Goal: Task Accomplishment & Management: Complete application form

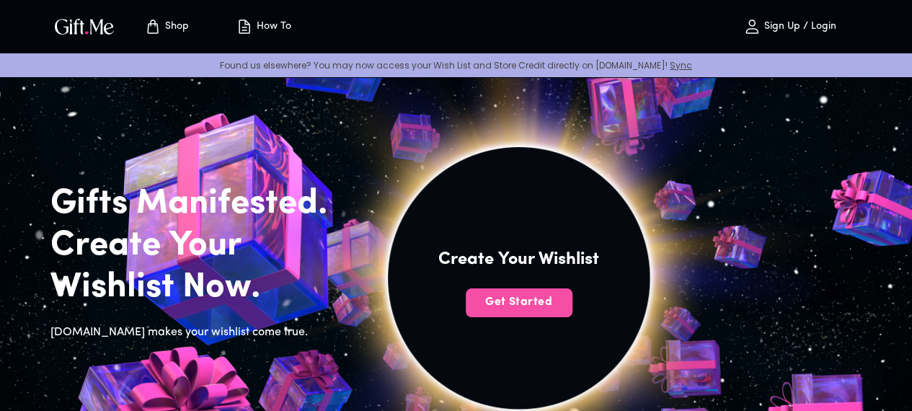
click at [573, 310] on span "Get Started" at bounding box center [519, 302] width 107 height 16
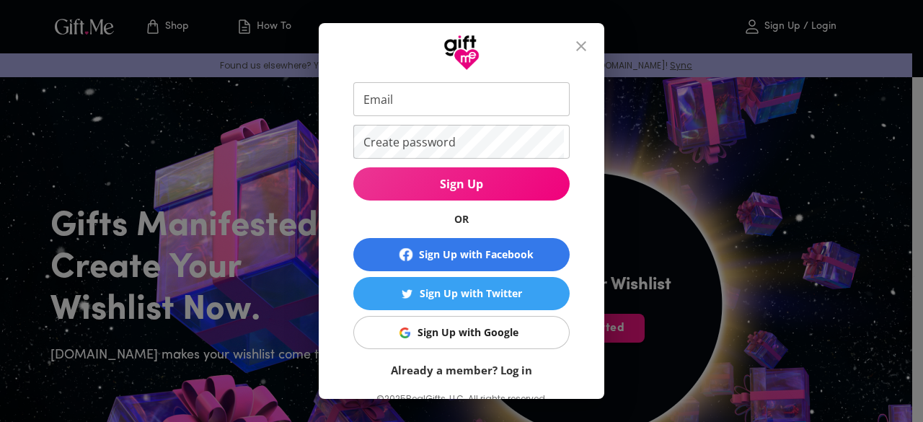
scroll to position [71, 0]
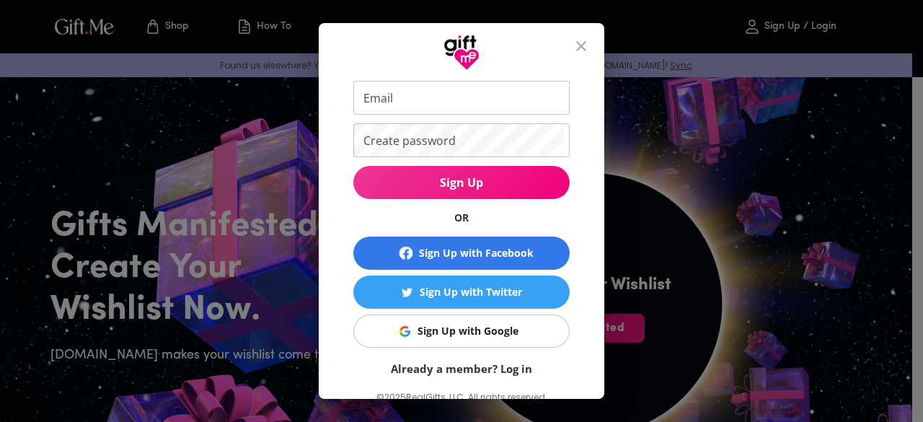
click at [502, 322] on button "Sign Up with Google" at bounding box center [461, 330] width 216 height 33
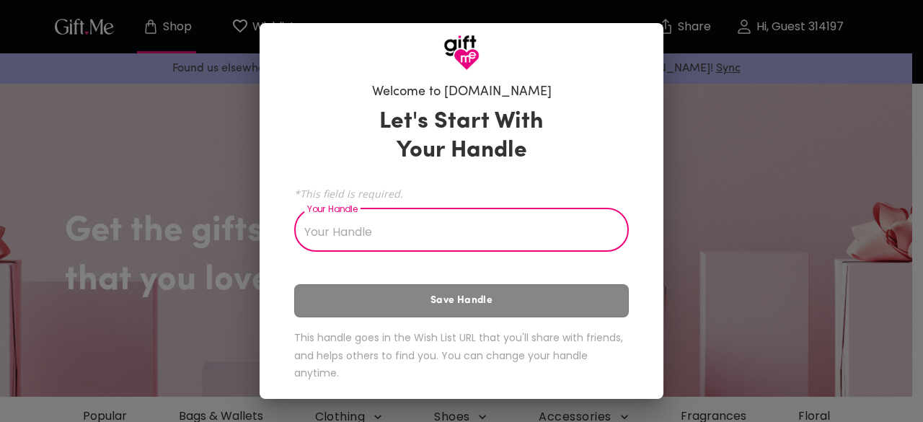
click at [454, 242] on input "Your Handle" at bounding box center [453, 231] width 319 height 40
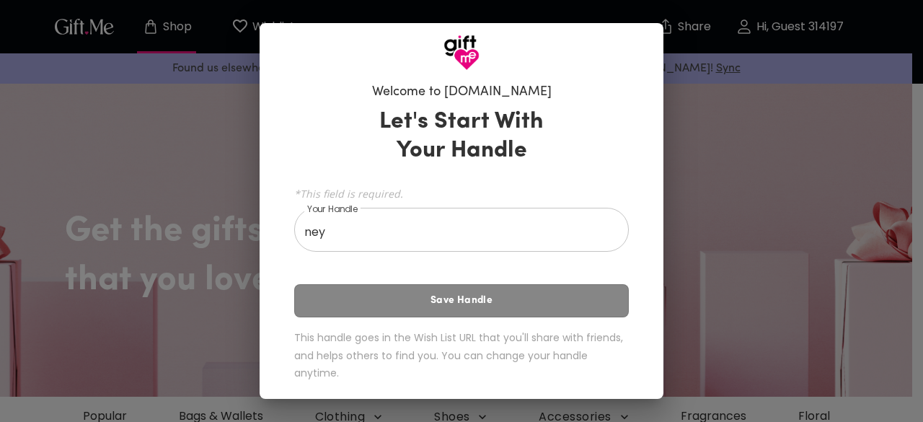
click at [467, 298] on div "Let's Start With Your Handle *This field is required. Your Handle ney Your Hand…" at bounding box center [461, 247] width 335 height 292
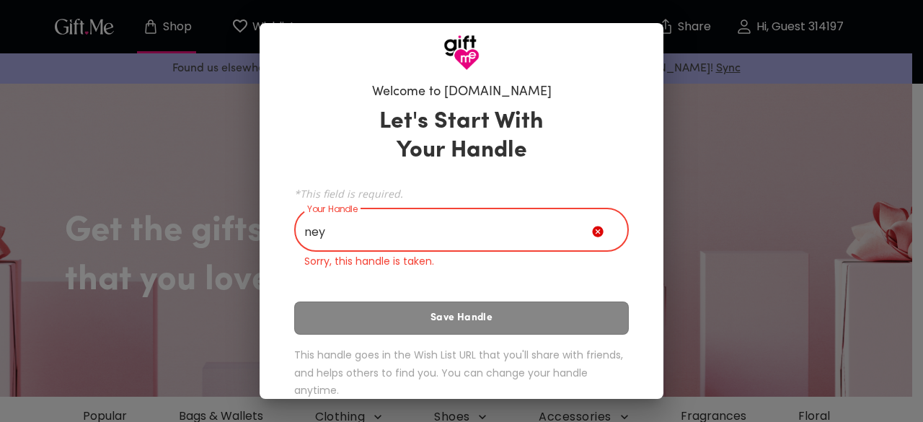
click at [439, 237] on input "ney" at bounding box center [443, 231] width 298 height 40
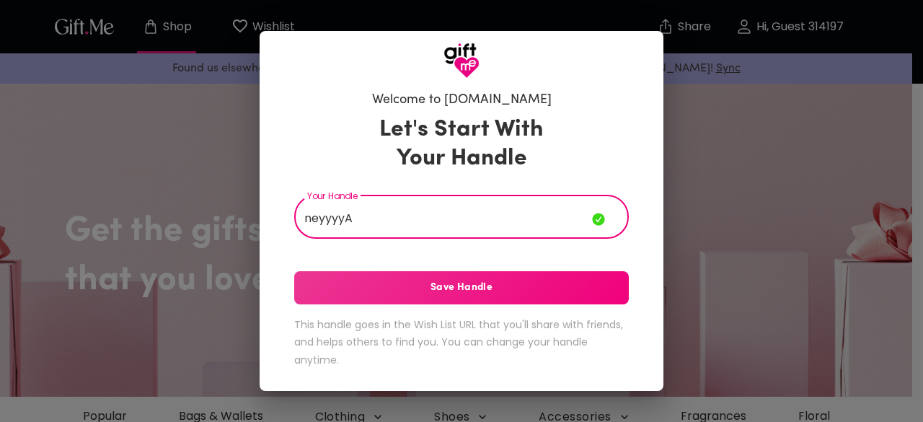
type input "neyyyyA"
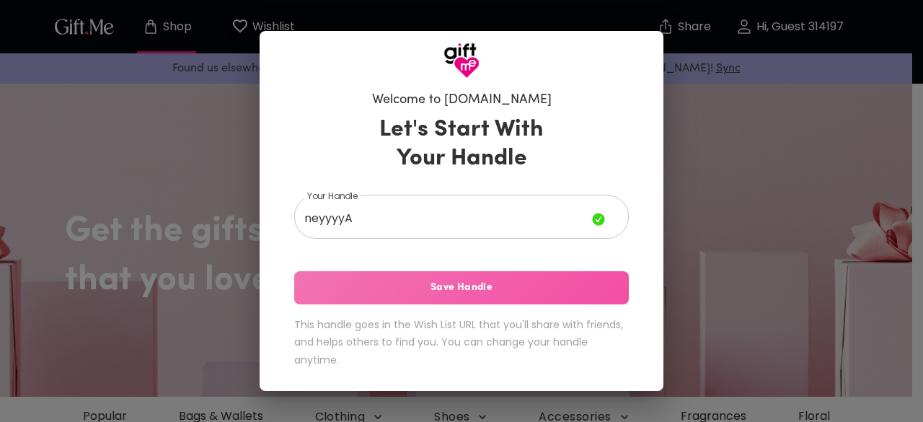
click at [534, 295] on span "Save Handle" at bounding box center [461, 288] width 335 height 16
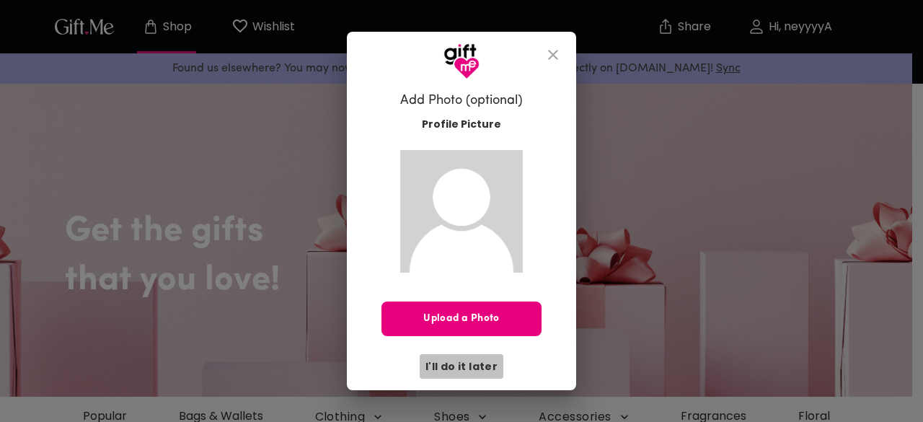
click at [483, 367] on span "I'll do it later" at bounding box center [462, 366] width 72 height 16
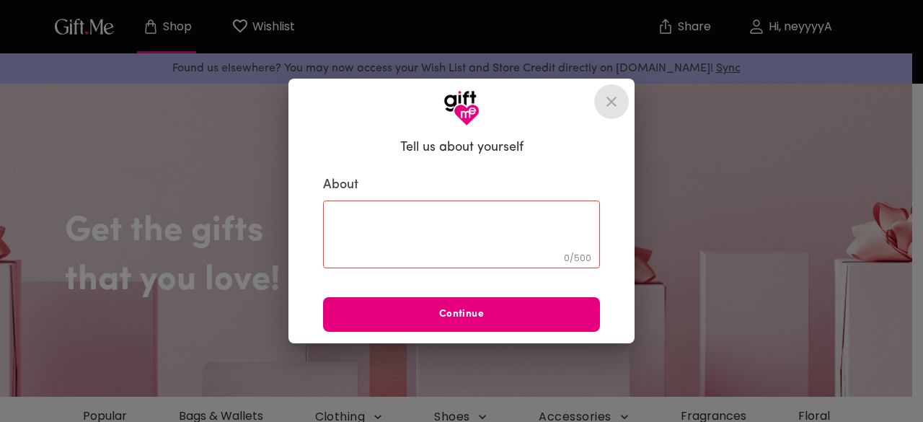
click at [607, 103] on icon "close" at bounding box center [611, 101] width 17 height 17
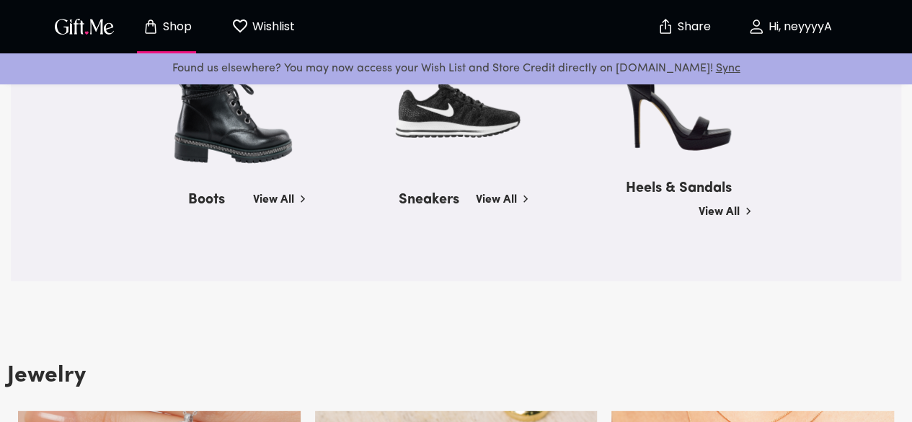
scroll to position [1815, 0]
